Goal: Transaction & Acquisition: Purchase product/service

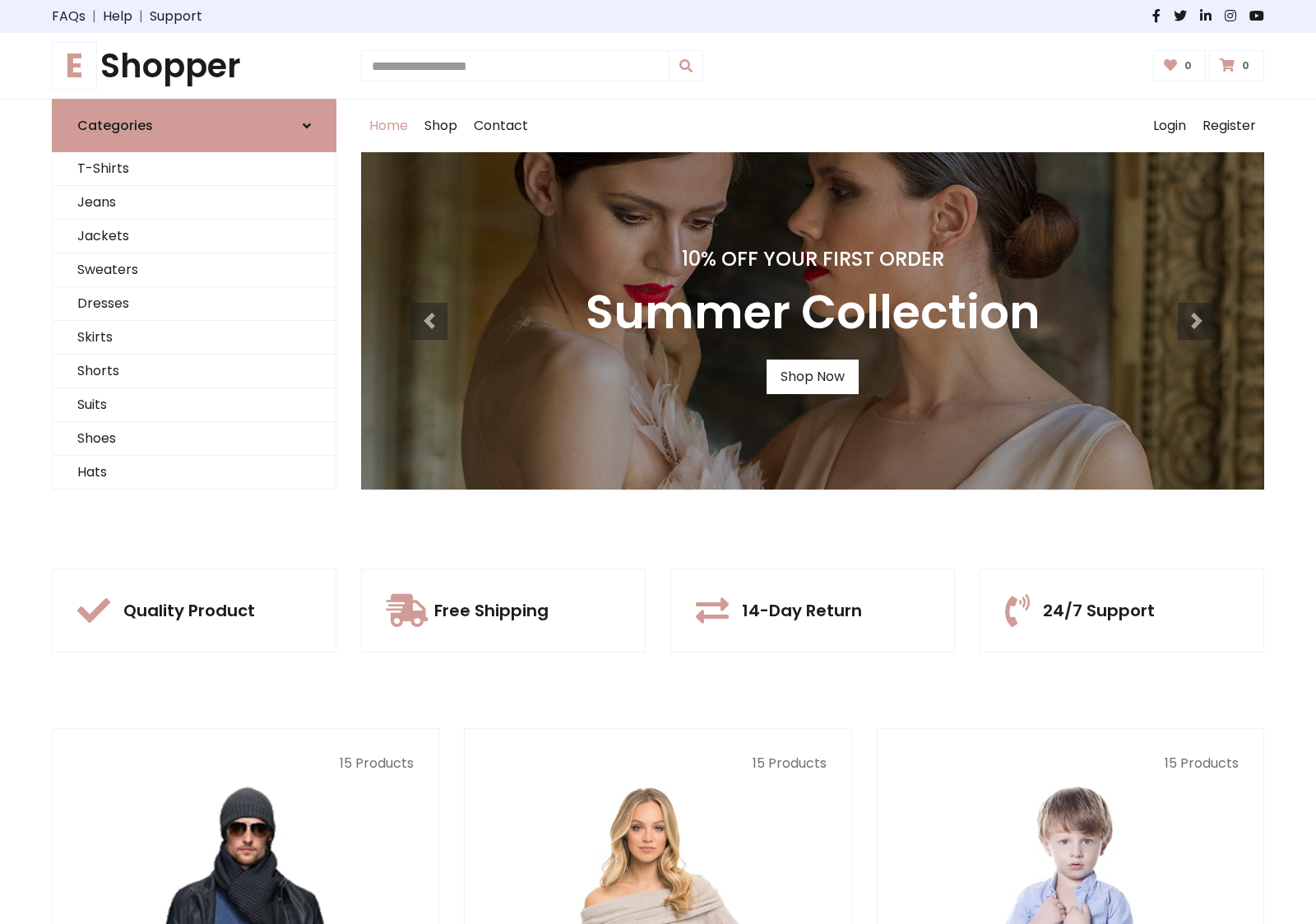
click at [658, 462] on div "10% Off Your First Order Summer Collection Shop Now" at bounding box center [812, 321] width 903 height 338
click at [811, 376] on link "Shop Now" at bounding box center [812, 376] width 92 height 34
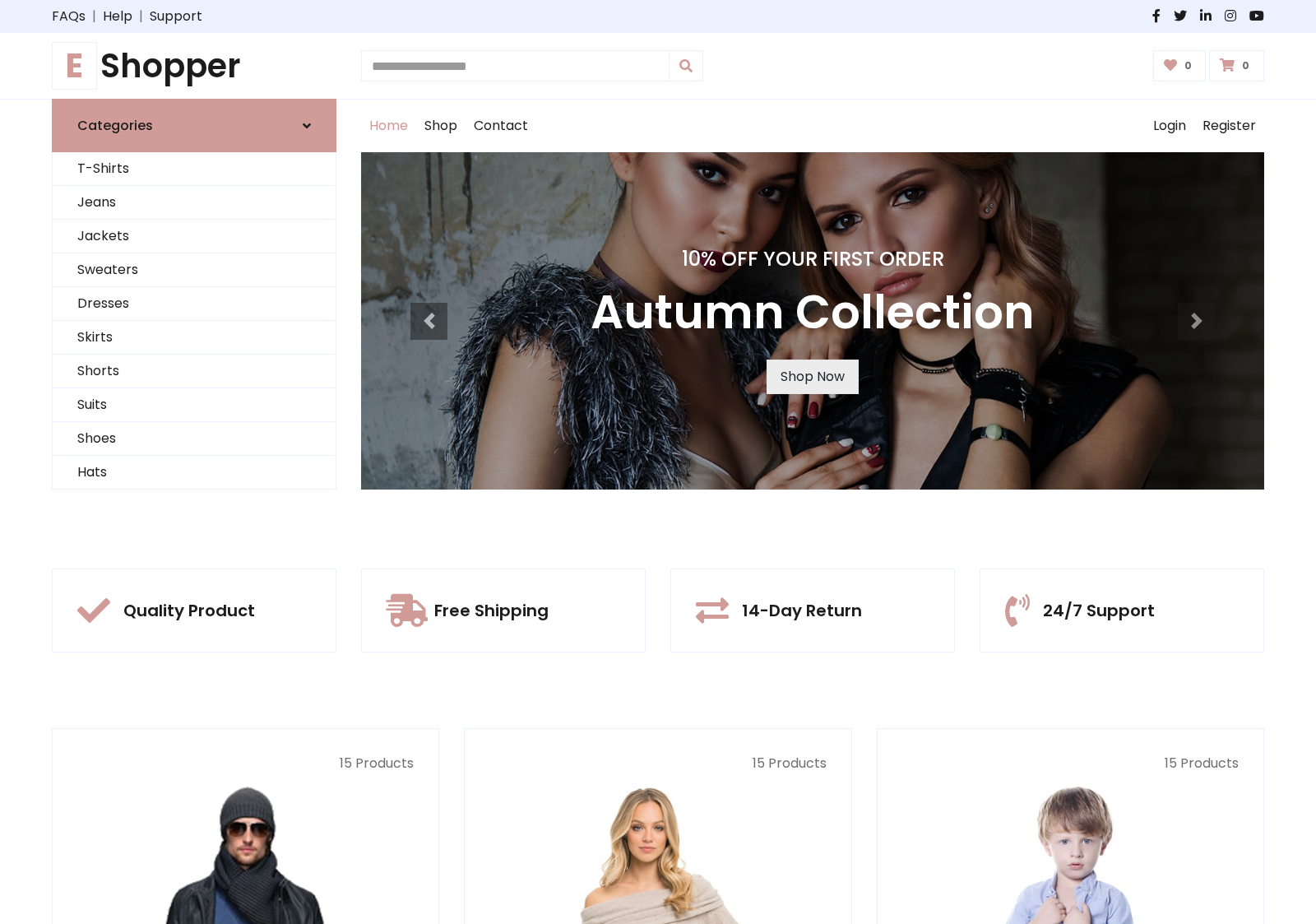
click at [811, 376] on link "Shop Now" at bounding box center [812, 376] width 92 height 34
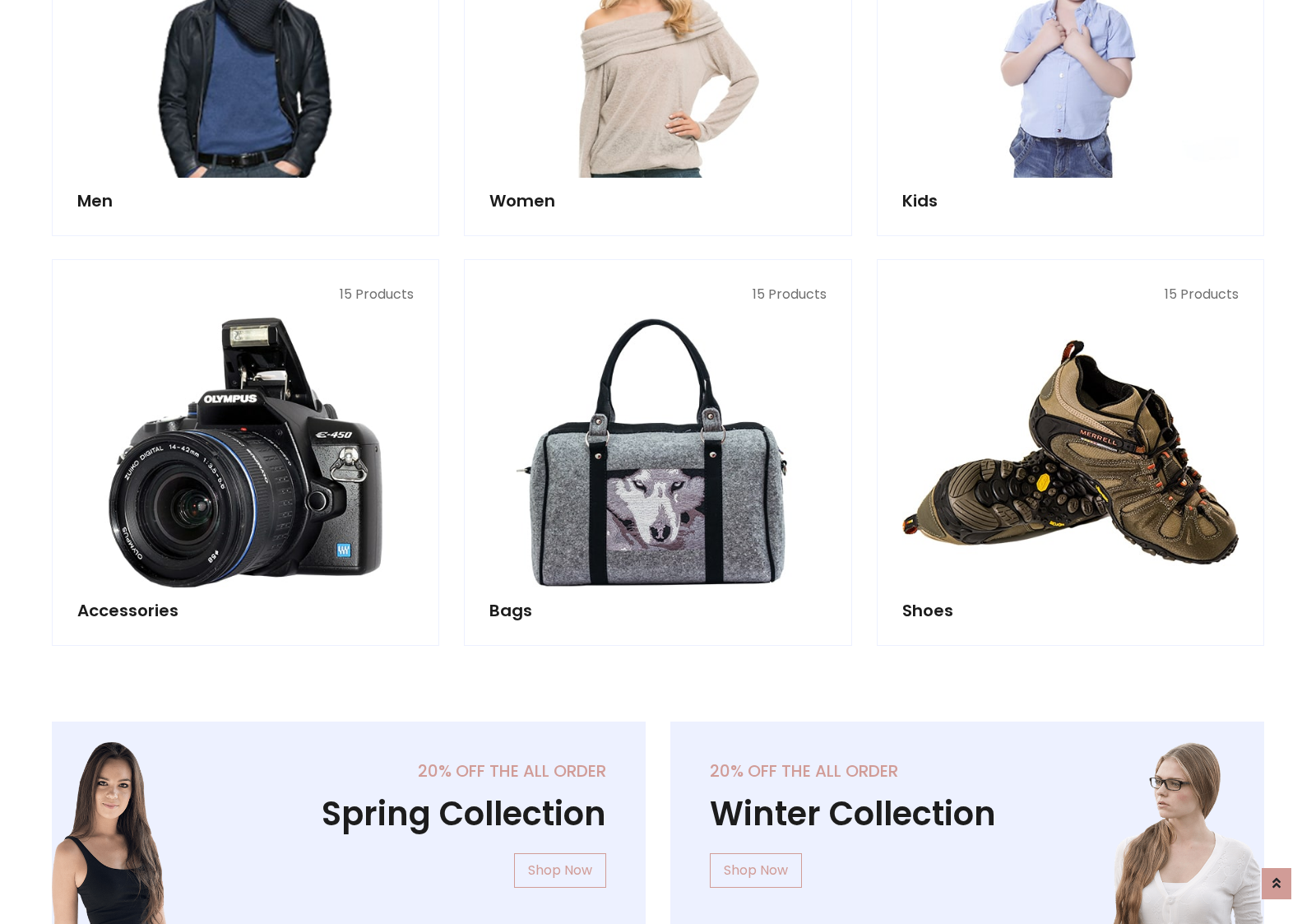
scroll to position [1640, 0]
